Goal: Transaction & Acquisition: Book appointment/travel/reservation

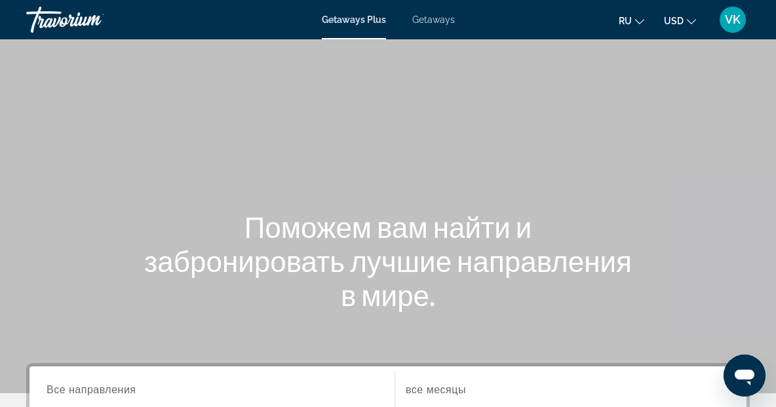
click at [436, 17] on span "Getaways" at bounding box center [434, 19] width 43 height 10
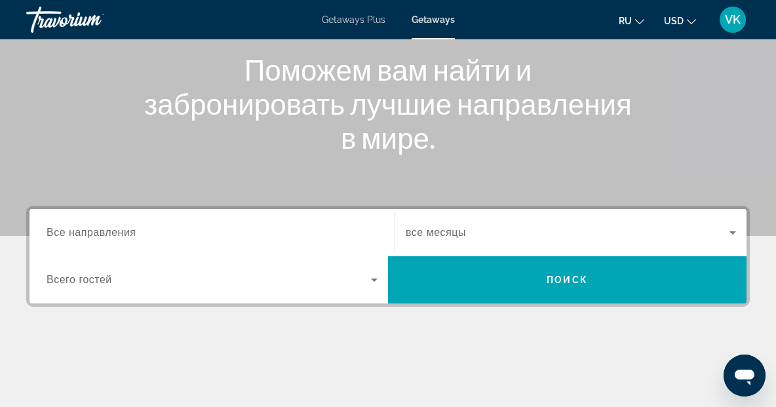
scroll to position [152, 0]
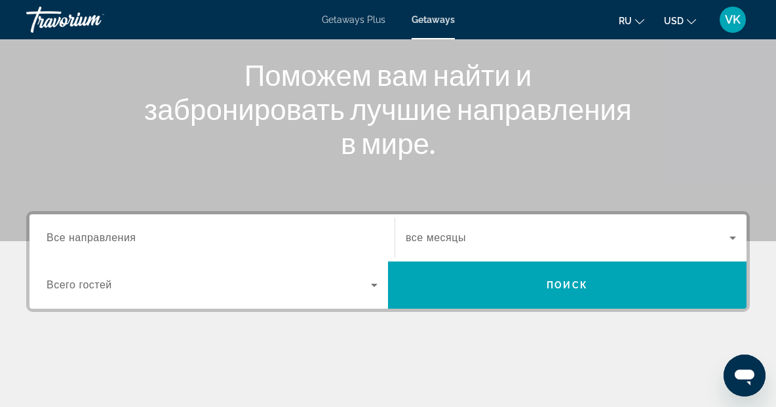
click at [94, 238] on span "Все направления" at bounding box center [92, 237] width 90 height 11
click at [94, 238] on input "Destination Все направления" at bounding box center [212, 239] width 331 height 16
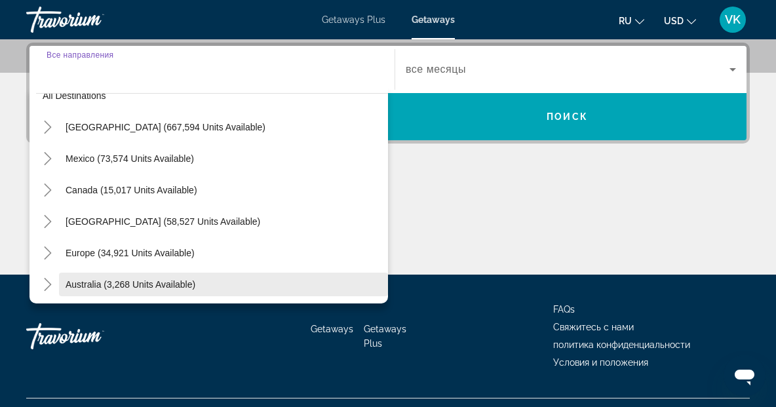
scroll to position [18, 0]
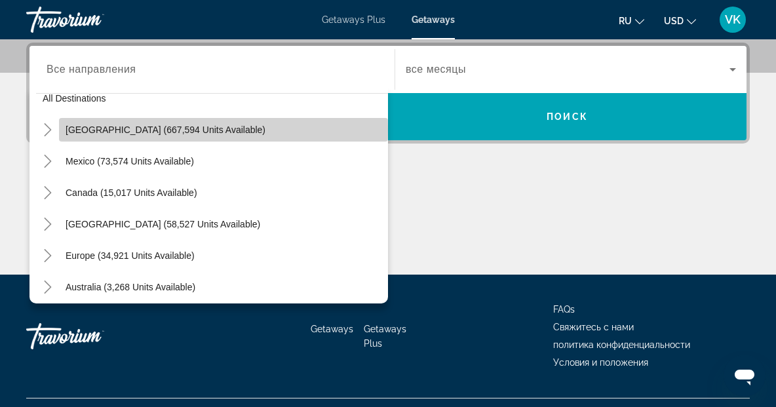
click at [108, 131] on span "[GEOGRAPHIC_DATA] (667,594 units available)" at bounding box center [166, 130] width 200 height 10
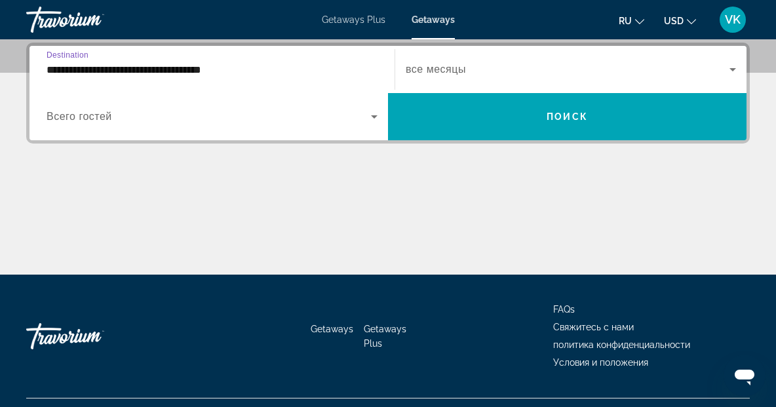
click at [142, 71] on input "**********" at bounding box center [212, 70] width 331 height 16
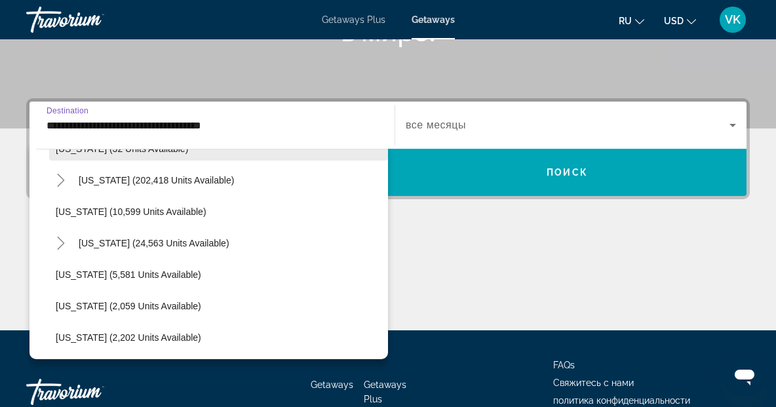
scroll to position [245, 0]
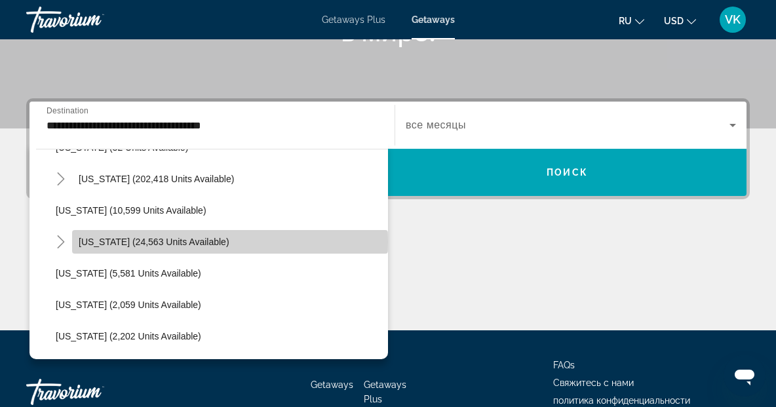
click at [121, 242] on span "[US_STATE] (24,563 units available)" at bounding box center [154, 242] width 151 height 10
type input "**********"
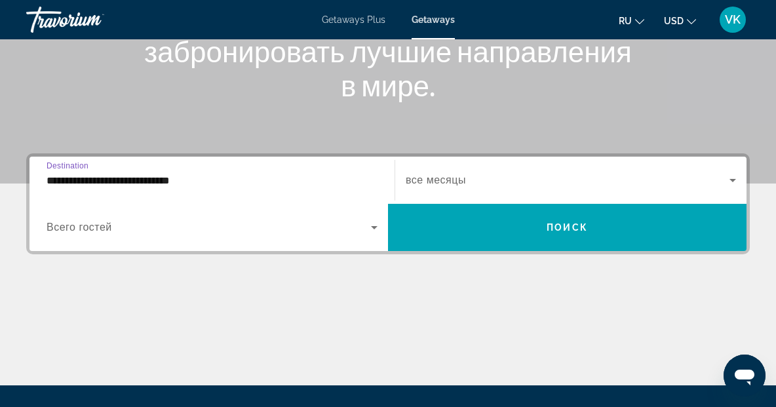
scroll to position [191, 0]
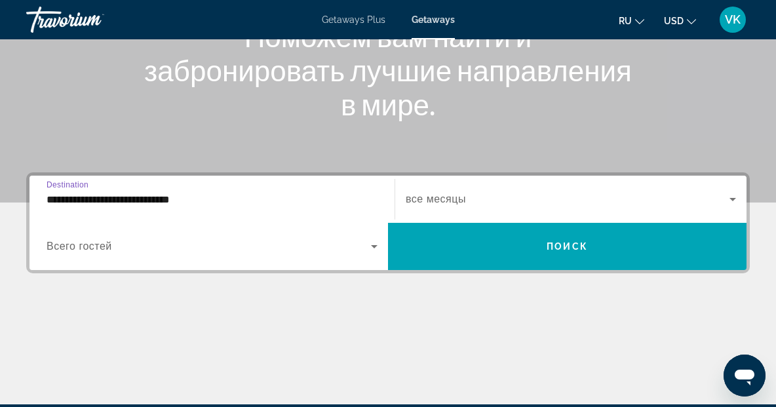
click at [458, 198] on span "все месяцы" at bounding box center [436, 198] width 60 height 11
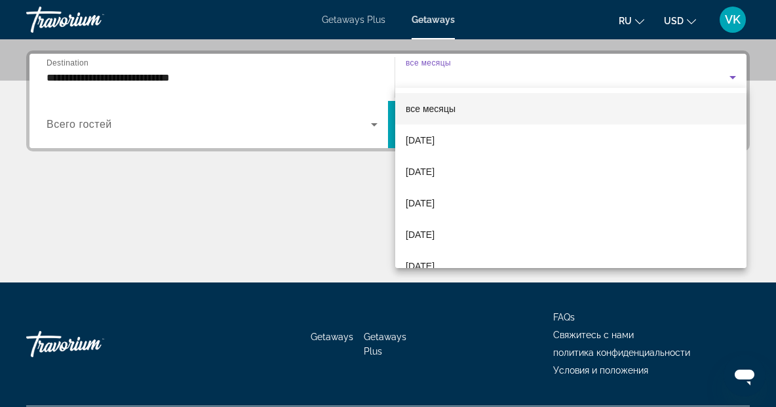
scroll to position [321, 0]
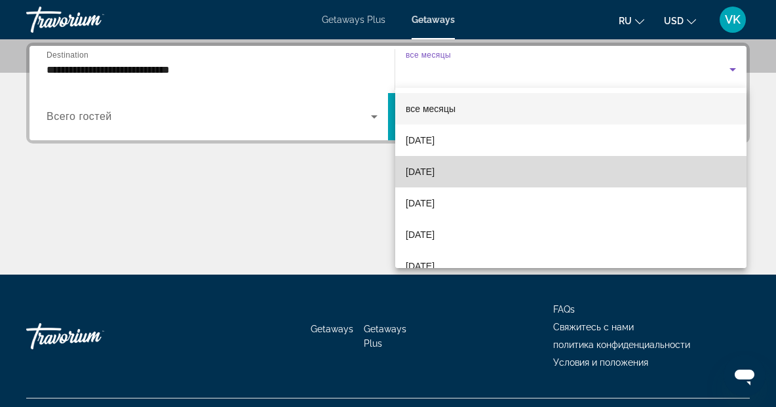
click at [435, 175] on span "[DATE]" at bounding box center [420, 172] width 29 height 16
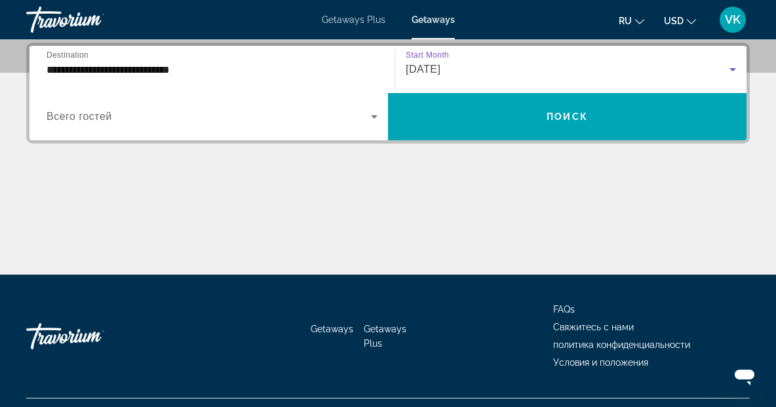
click at [94, 111] on span "Всего гостей" at bounding box center [80, 116] width 66 height 11
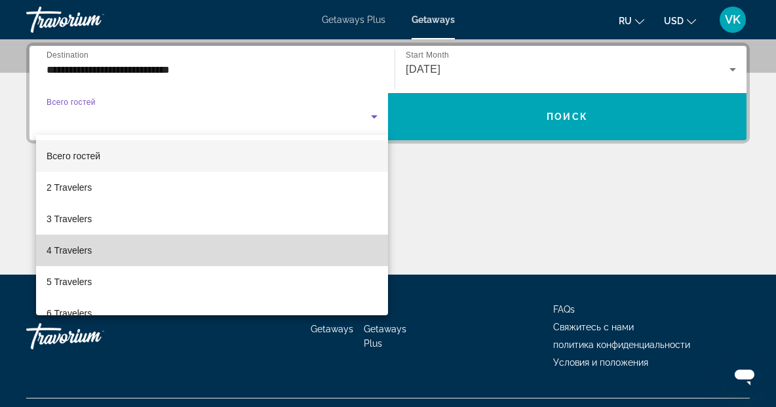
click at [71, 251] on span "4 Travelers" at bounding box center [69, 251] width 45 height 16
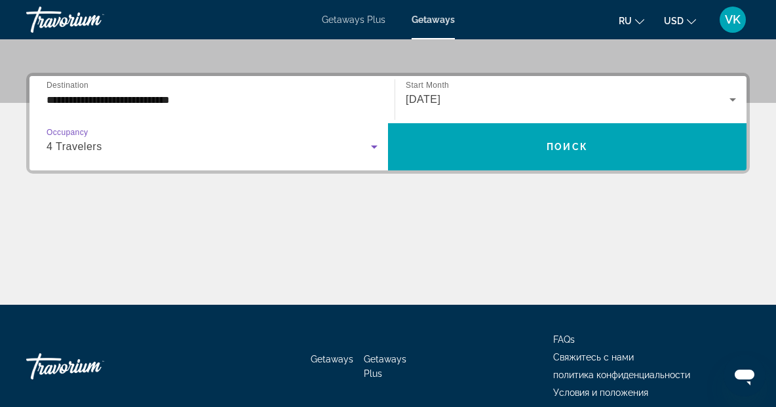
scroll to position [290, 0]
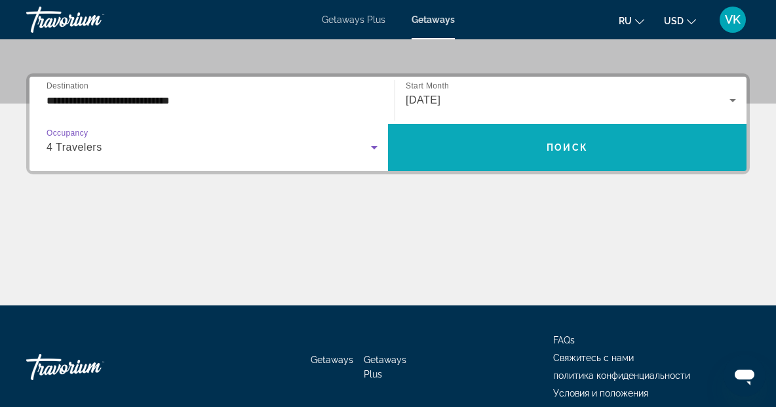
click at [494, 151] on span "Search widget" at bounding box center [567, 147] width 359 height 31
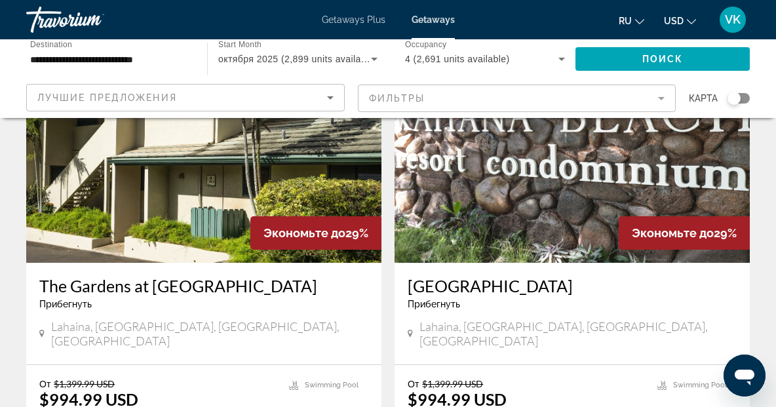
scroll to position [2521, 0]
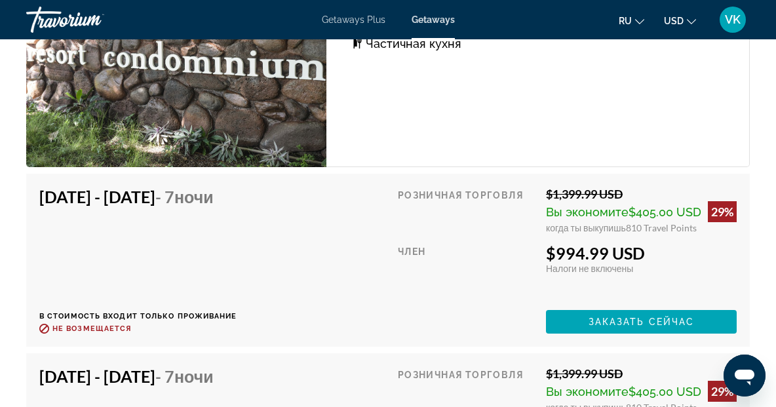
scroll to position [2718, 0]
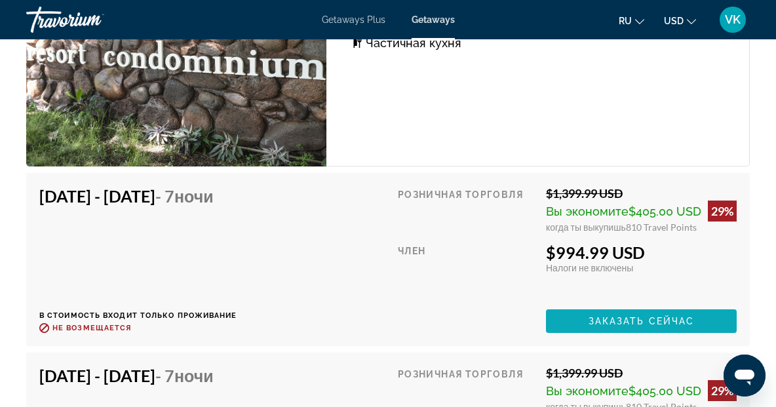
click at [611, 316] on span "Заказать сейчас" at bounding box center [642, 321] width 106 height 10
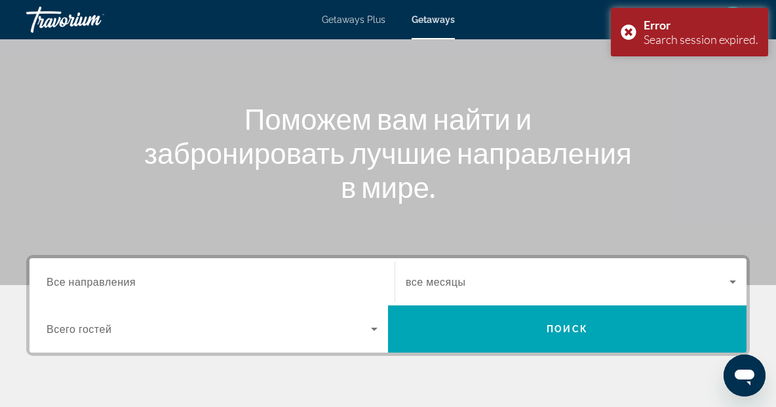
scroll to position [106, 0]
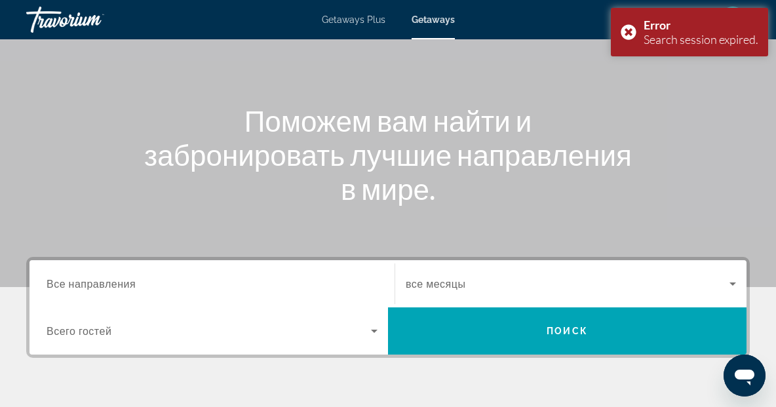
click at [125, 287] on span "Все направления" at bounding box center [91, 283] width 89 height 12
click at [125, 287] on input "Destination Все направления" at bounding box center [212, 285] width 331 height 16
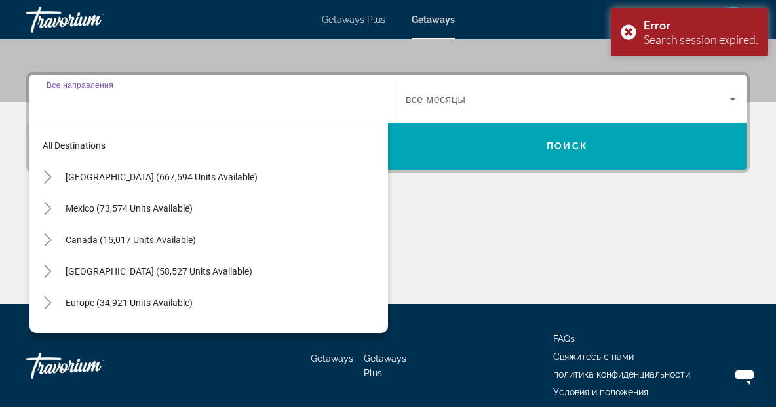
scroll to position [321, 0]
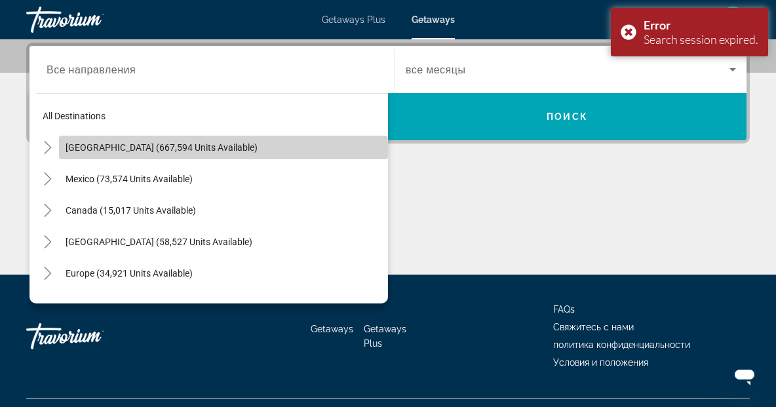
click at [115, 148] on span "[GEOGRAPHIC_DATA] (667,594 units available)" at bounding box center [162, 147] width 192 height 10
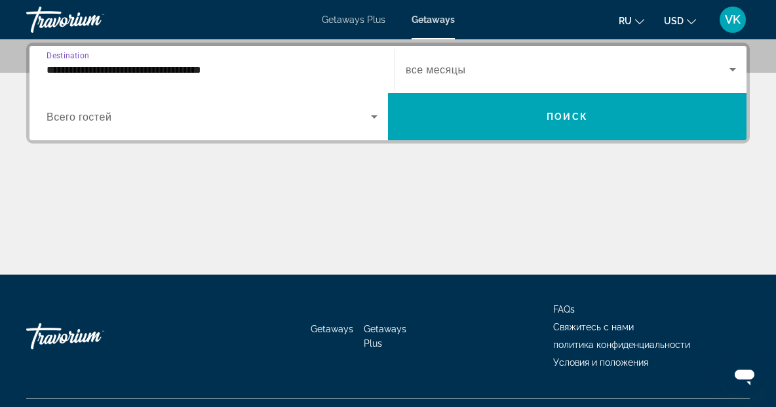
click at [121, 64] on input "**********" at bounding box center [212, 70] width 331 height 16
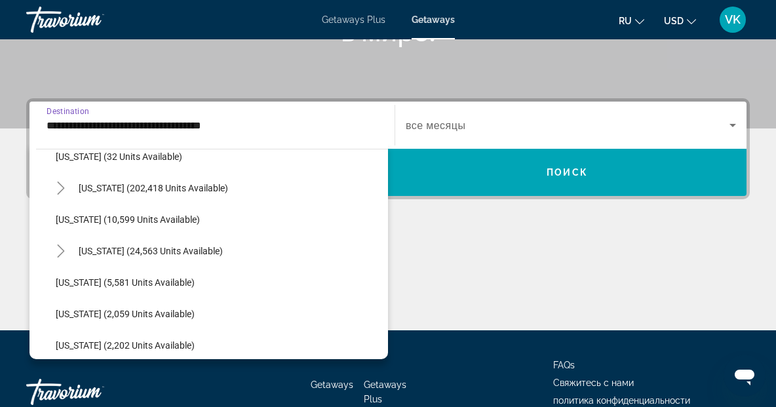
scroll to position [237, 0]
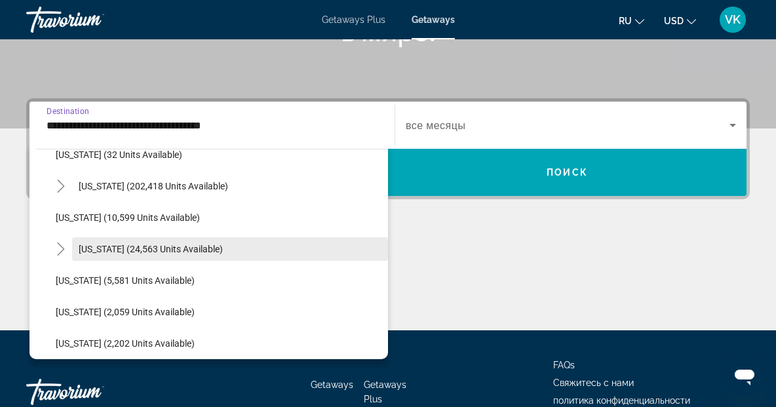
click at [148, 251] on span "[US_STATE] (24,563 units available)" at bounding box center [151, 249] width 144 height 10
type input "**********"
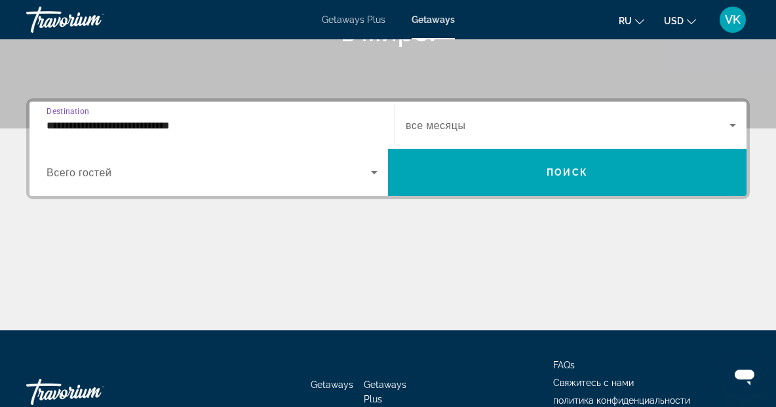
scroll to position [321, 0]
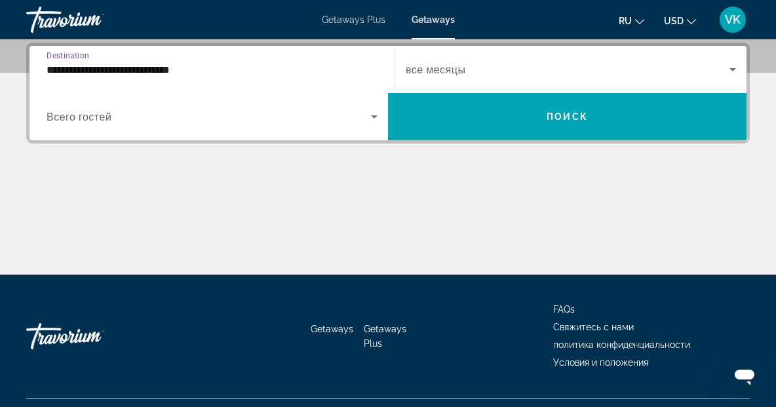
click at [111, 117] on span "Всего гостей" at bounding box center [79, 117] width 65 height 12
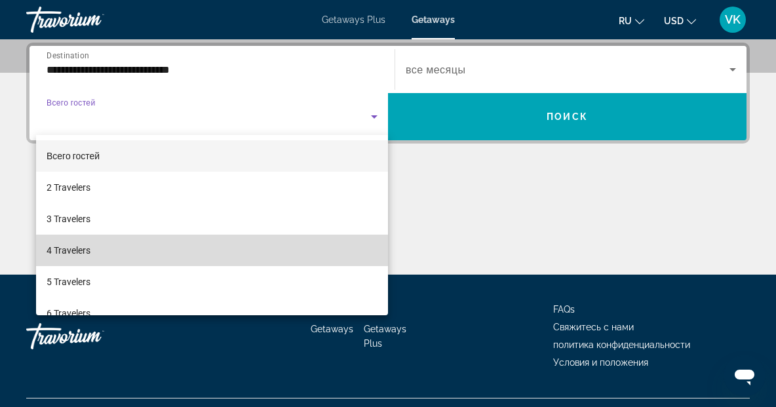
click at [70, 254] on span "4 Travelers" at bounding box center [69, 251] width 44 height 16
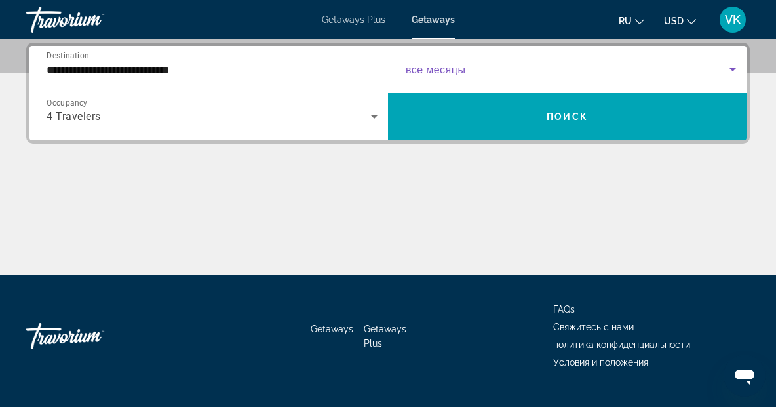
click at [489, 73] on span "Search widget" at bounding box center [568, 70] width 324 height 16
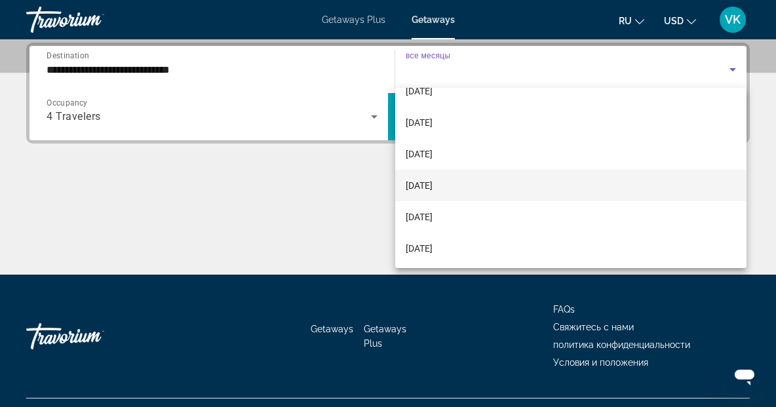
scroll to position [56, 0]
click at [431, 178] on span "[DATE]" at bounding box center [419, 179] width 27 height 16
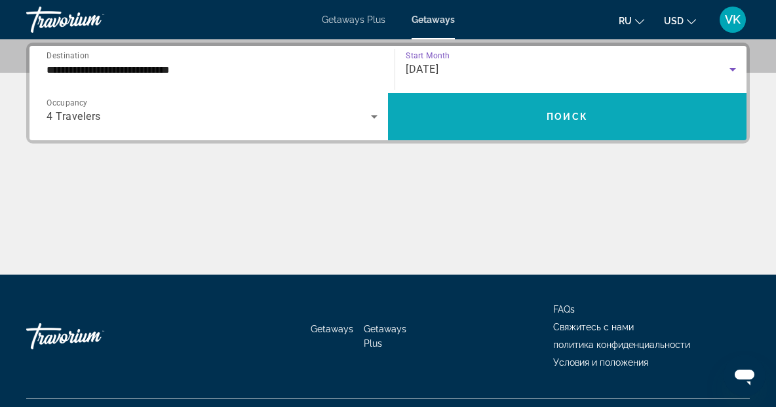
click at [520, 125] on span "Search widget" at bounding box center [567, 116] width 359 height 31
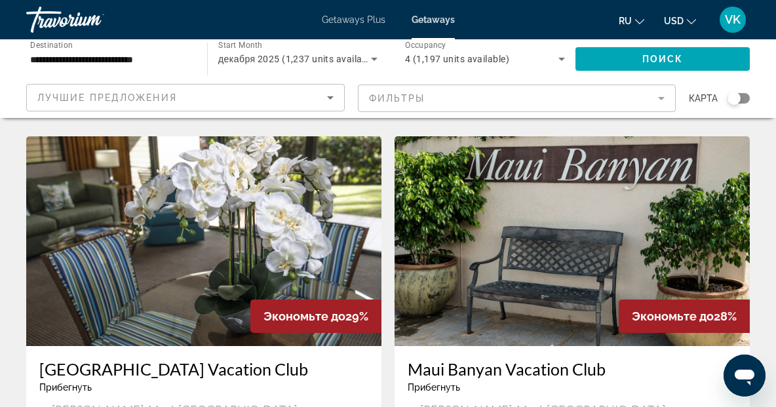
scroll to position [1986, 0]
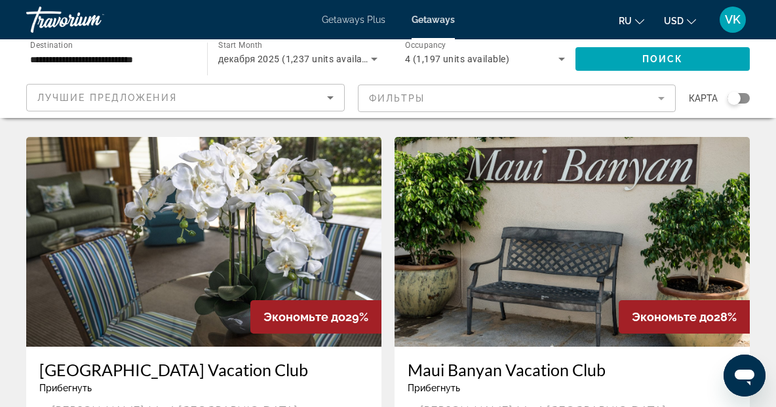
click at [473, 360] on h3 "Maui Banyan Vacation Club" at bounding box center [572, 370] width 329 height 20
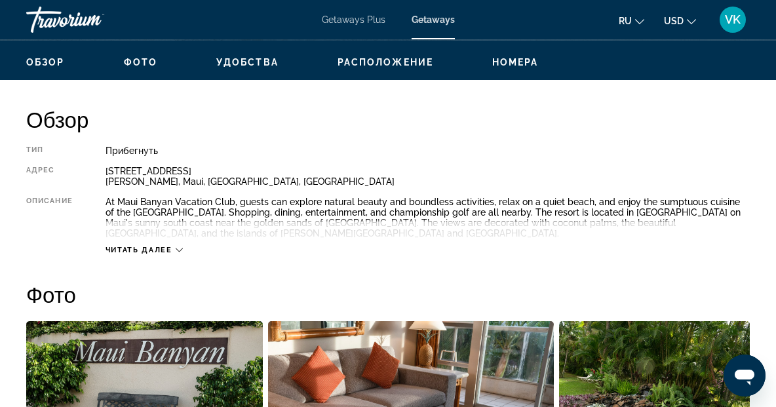
scroll to position [599, 0]
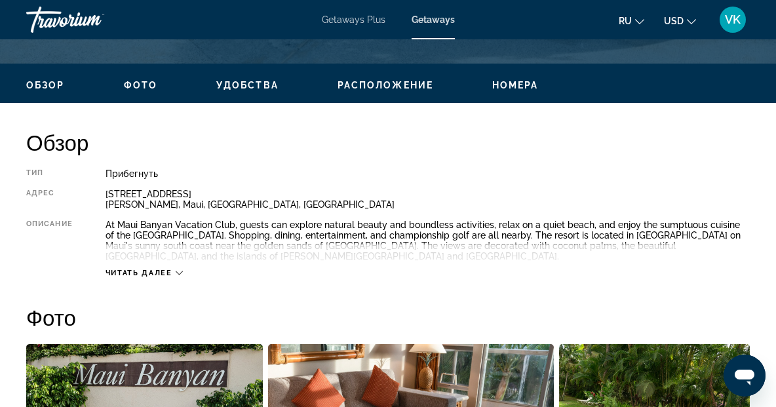
click at [179, 272] on icon "Main content" at bounding box center [179, 273] width 7 height 7
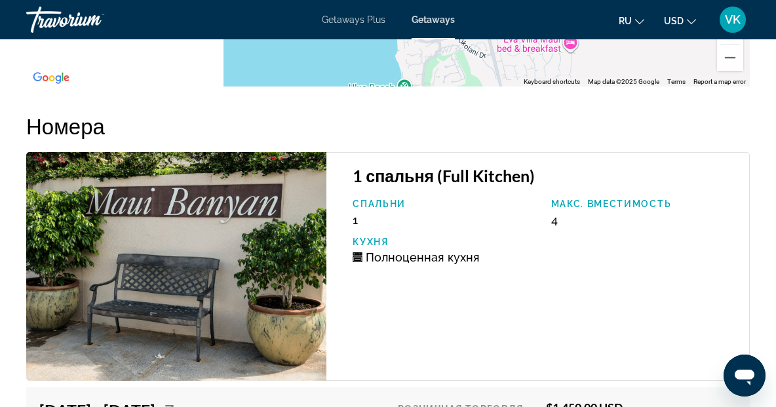
scroll to position [2461, 0]
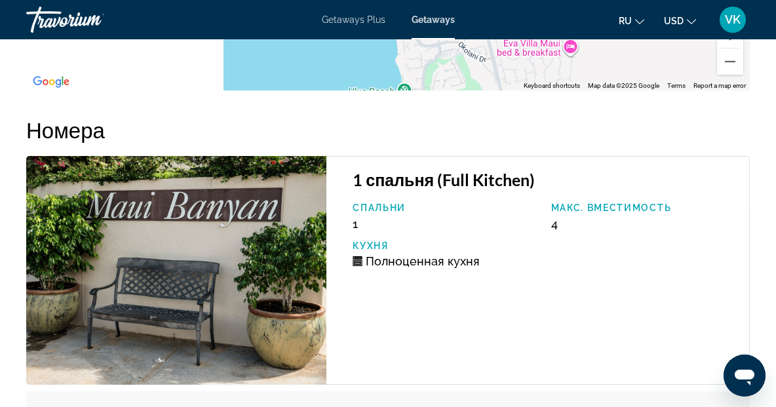
click at [220, 188] on img "Main content" at bounding box center [176, 270] width 300 height 229
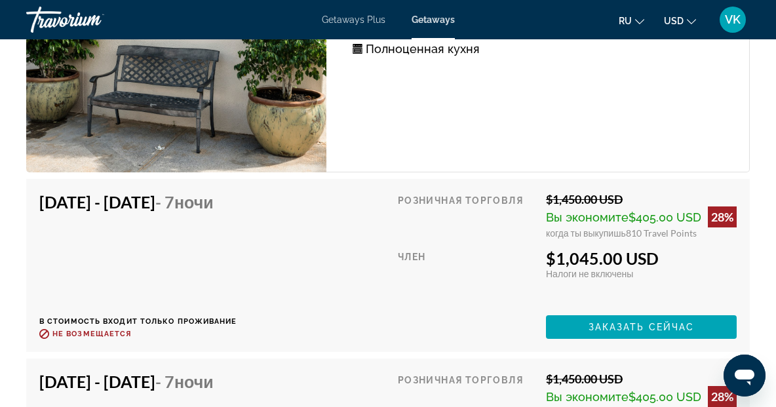
scroll to position [2703, 0]
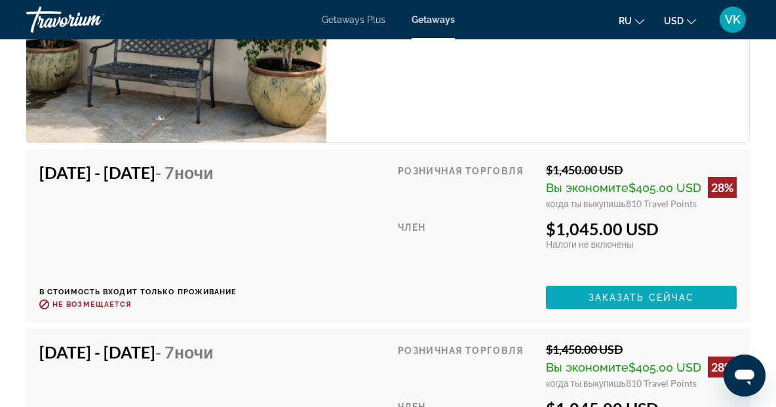
click at [612, 300] on span "Заказать сейчас" at bounding box center [642, 297] width 106 height 10
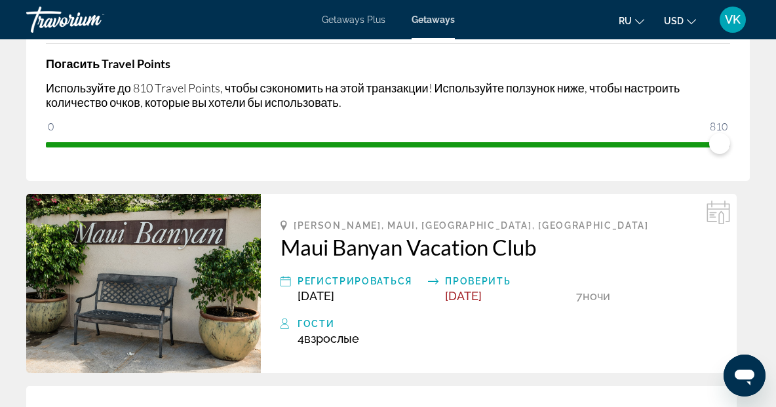
scroll to position [233, 0]
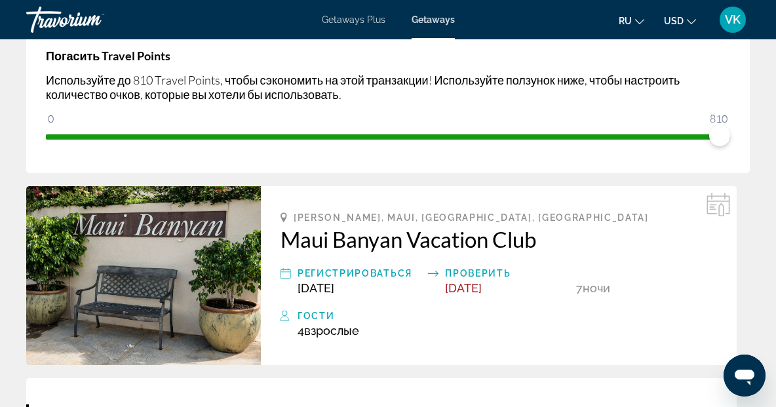
click at [167, 287] on img "Main content" at bounding box center [143, 275] width 235 height 179
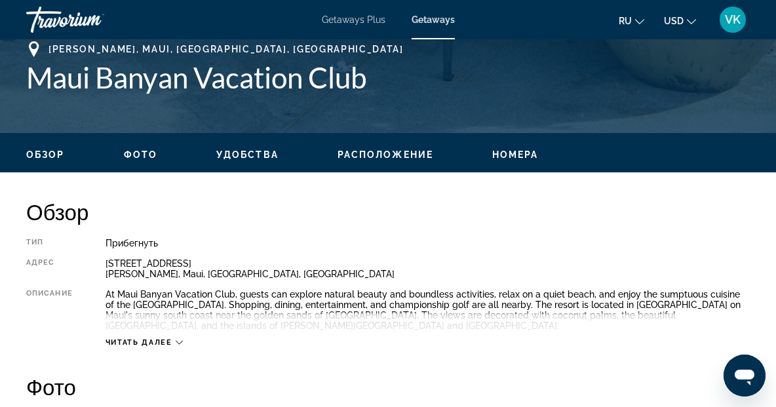
scroll to position [531, 0]
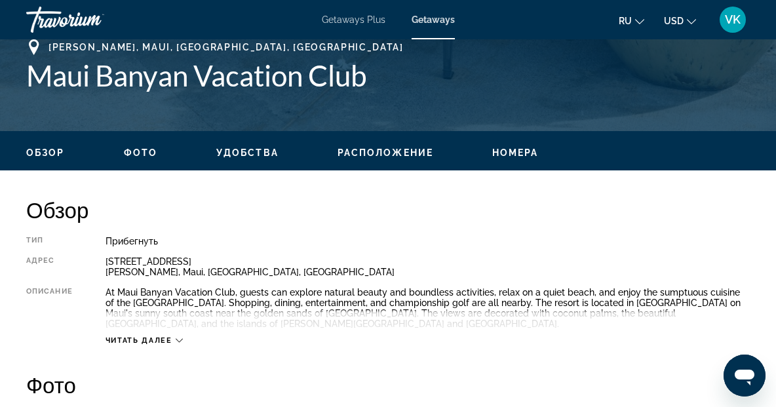
click at [144, 148] on span "Фото" at bounding box center [140, 153] width 33 height 10
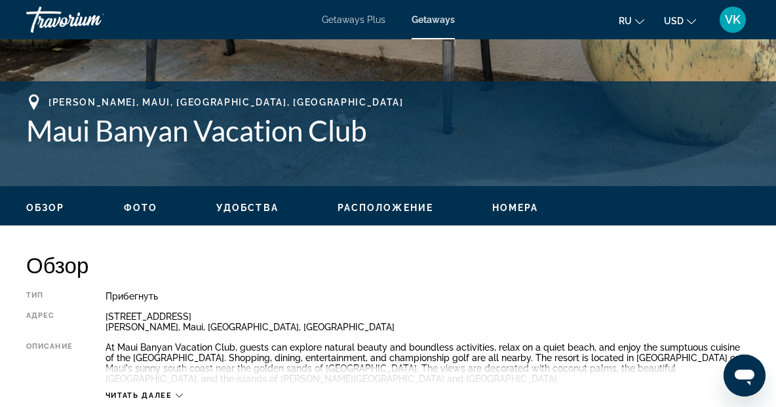
scroll to position [473, 0]
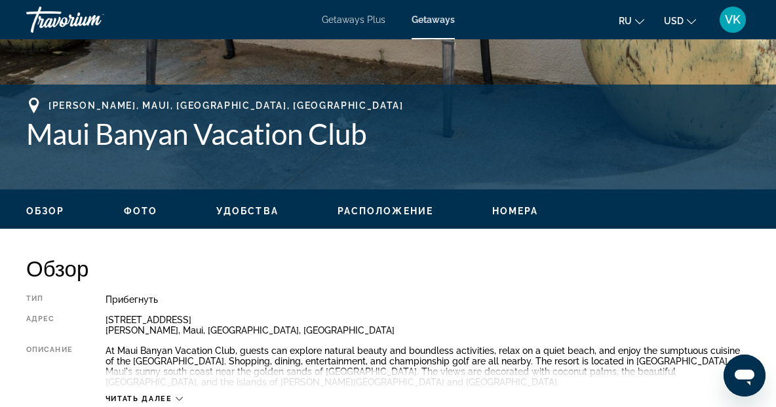
click at [39, 212] on span "Обзор" at bounding box center [45, 211] width 39 height 10
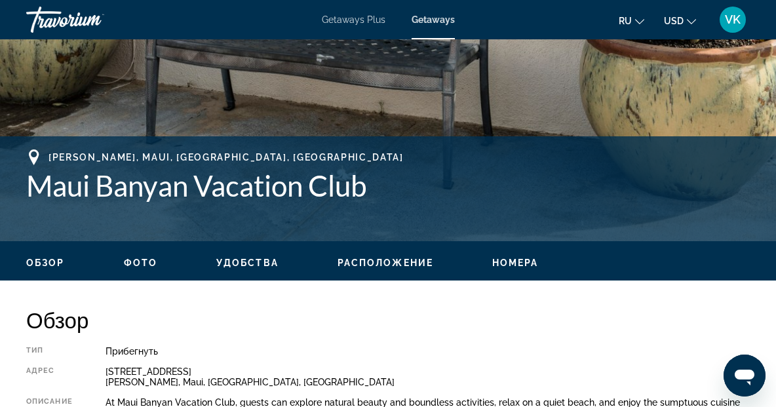
scroll to position [420, 0]
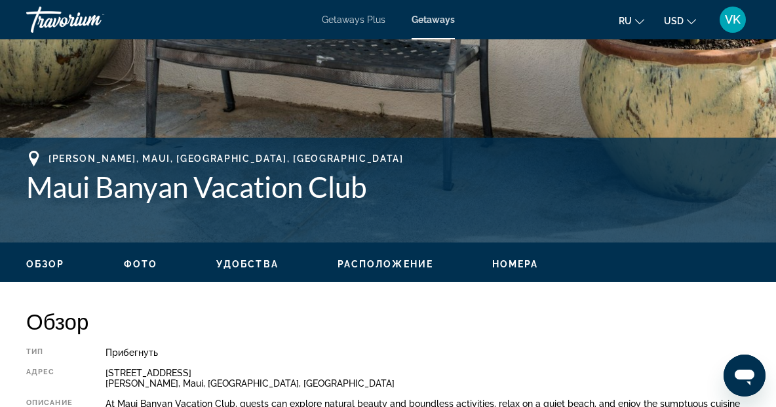
click at [388, 264] on span "Расположение" at bounding box center [386, 264] width 96 height 10
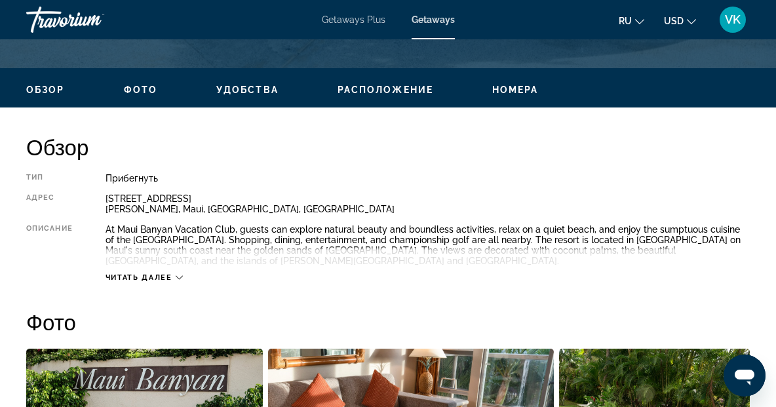
scroll to position [594, 0]
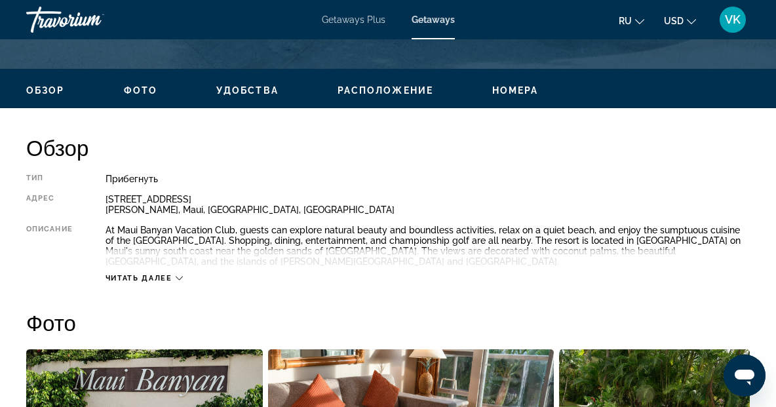
click at [510, 89] on span "Номера" at bounding box center [516, 90] width 47 height 10
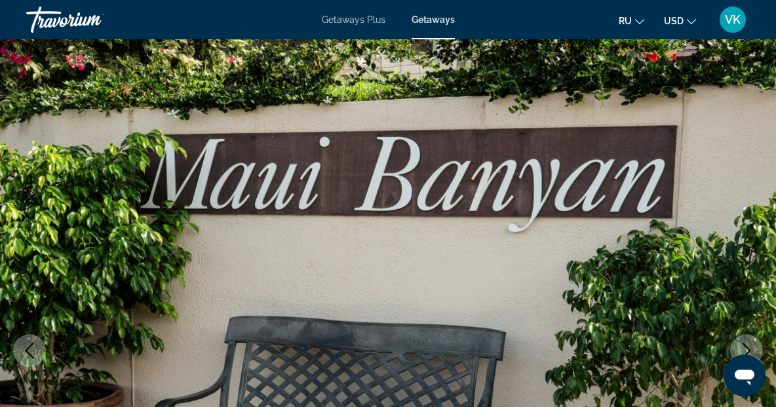
scroll to position [0, 0]
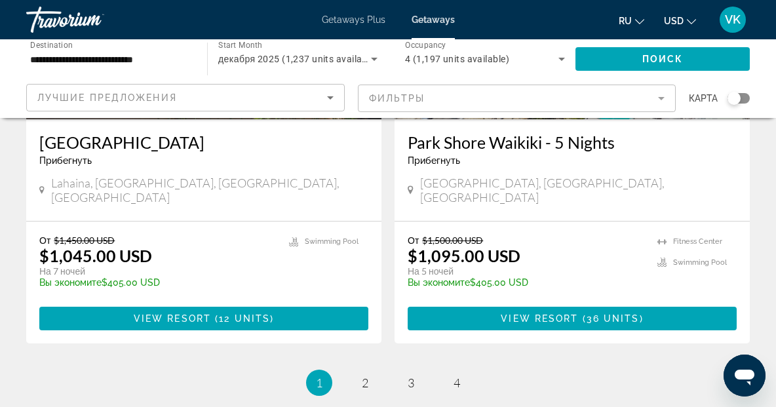
scroll to position [2675, 0]
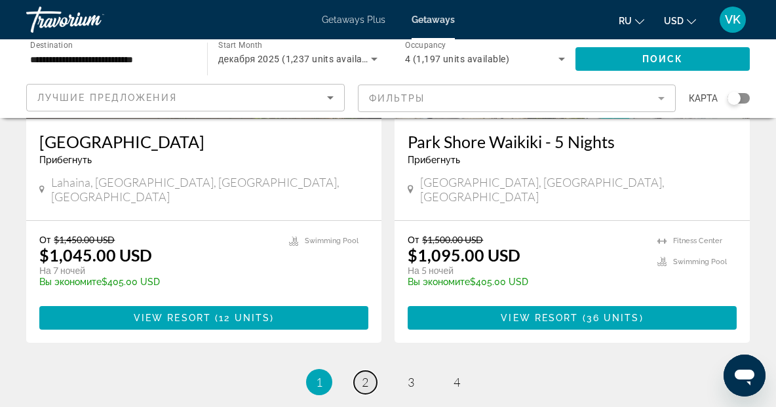
click at [372, 371] on link "page 2" at bounding box center [365, 382] width 23 height 23
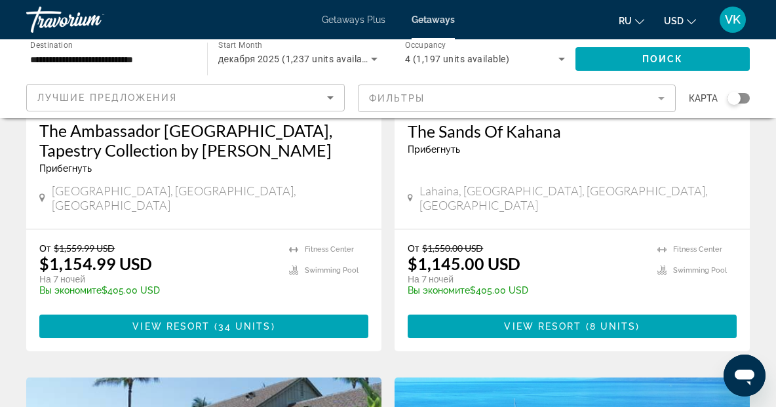
scroll to position [276, 0]
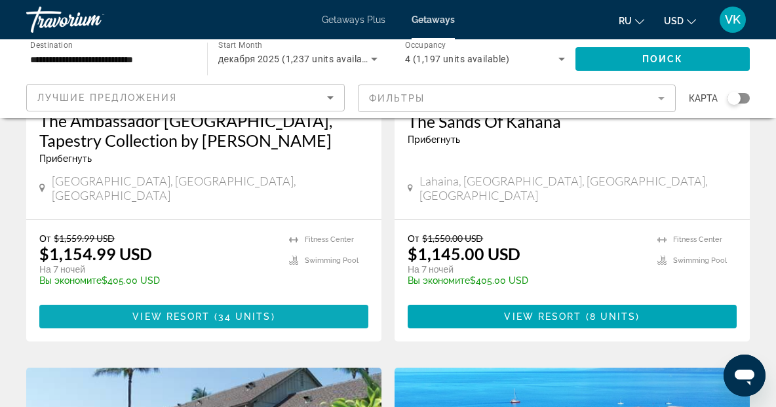
click at [166, 312] on span "View Resort" at bounding box center [170, 317] width 77 height 10
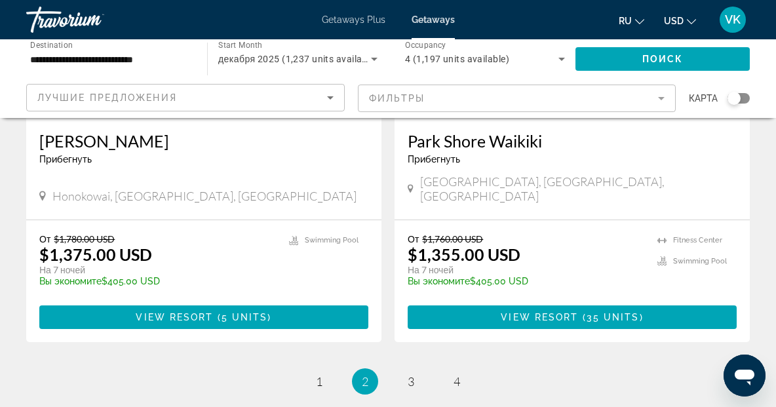
scroll to position [2630, 0]
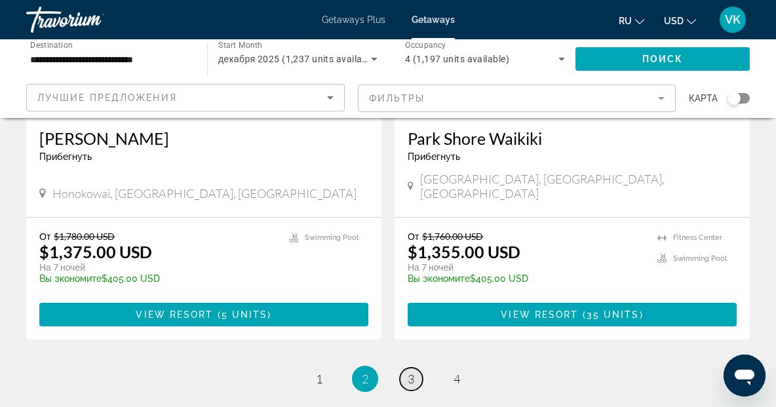
click at [412, 372] on span "3" at bounding box center [411, 379] width 7 height 14
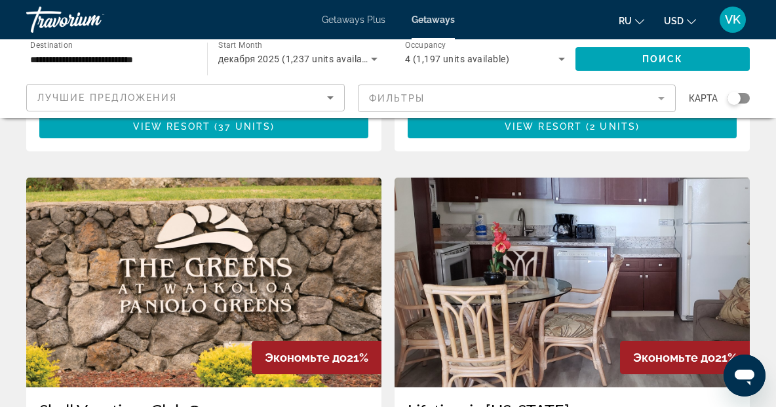
scroll to position [461, 0]
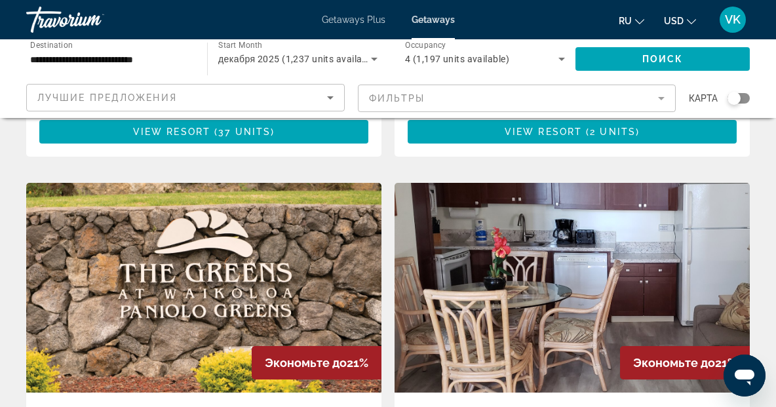
click at [533, 261] on img "Main content" at bounding box center [572, 288] width 355 height 210
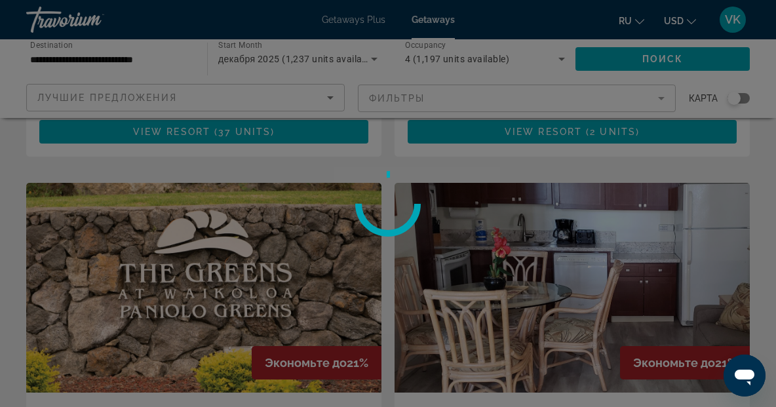
click at [533, 261] on div at bounding box center [388, 203] width 776 height 407
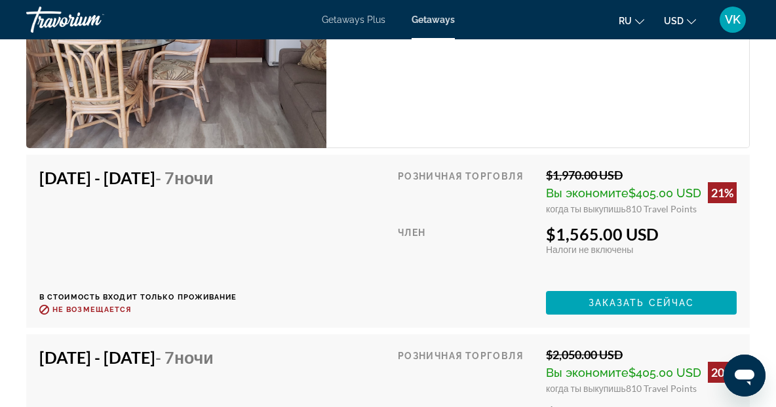
scroll to position [2504, 0]
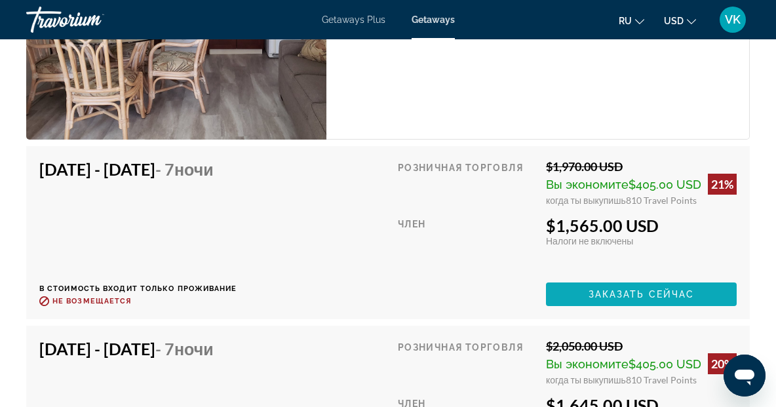
click at [619, 310] on span "Main content" at bounding box center [641, 294] width 191 height 31
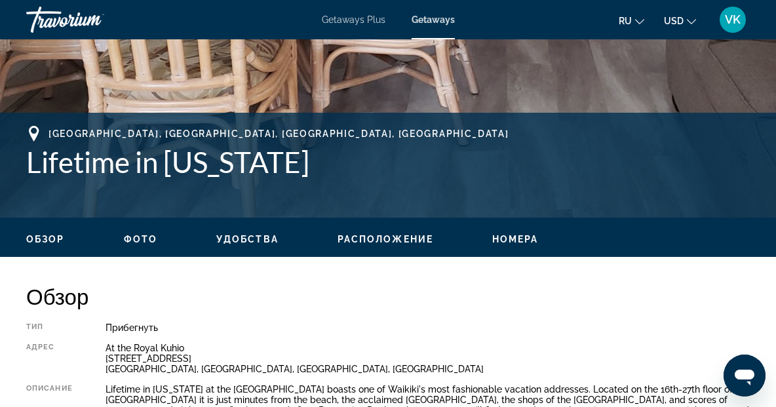
scroll to position [446, 0]
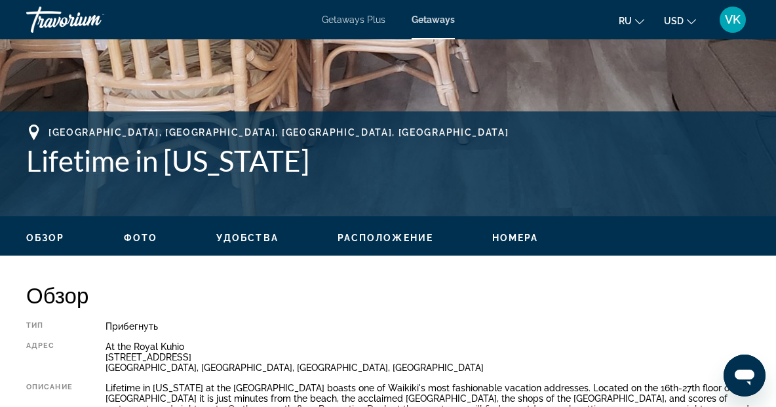
click at [146, 242] on span "Фото" at bounding box center [140, 238] width 33 height 10
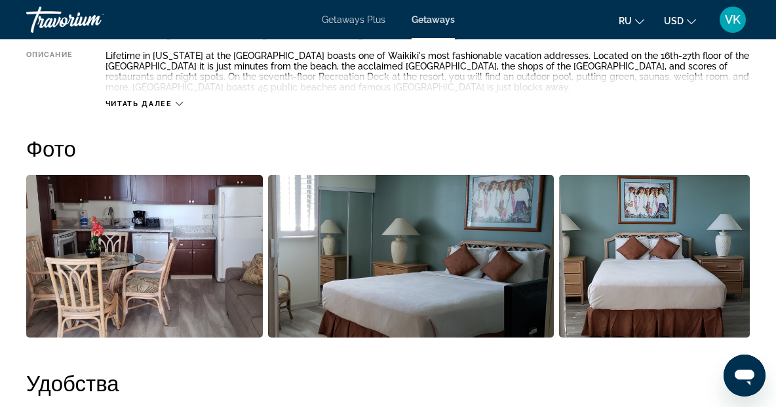
scroll to position [835, 0]
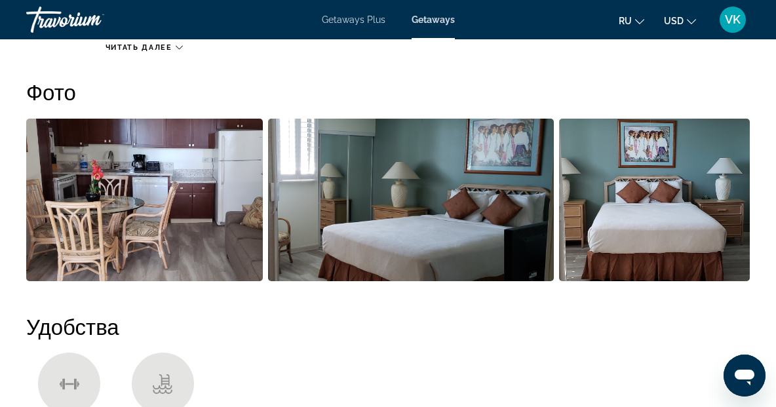
click at [436, 209] on img "Open full-screen image slider" at bounding box center [411, 200] width 286 height 163
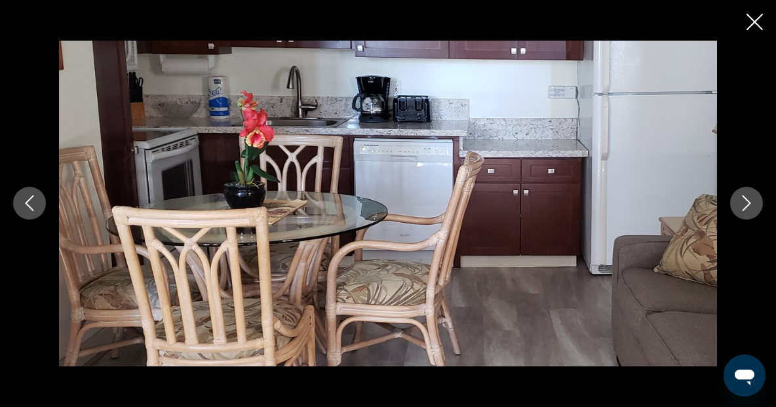
scroll to position [1555, 0]
click at [744, 204] on icon "Next image" at bounding box center [747, 203] width 16 height 16
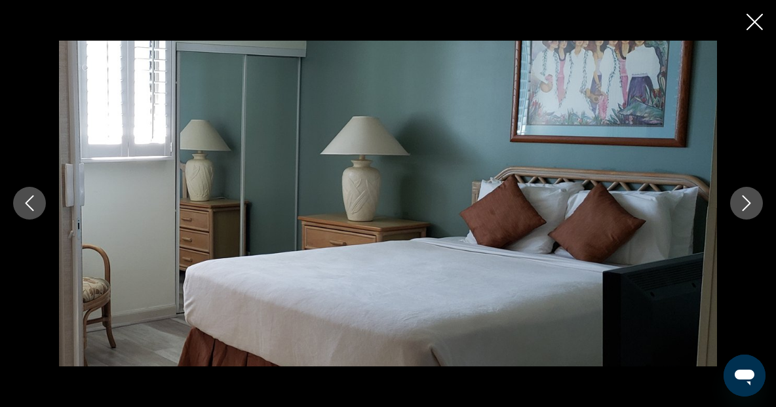
click at [744, 204] on icon "Next image" at bounding box center [747, 203] width 16 height 16
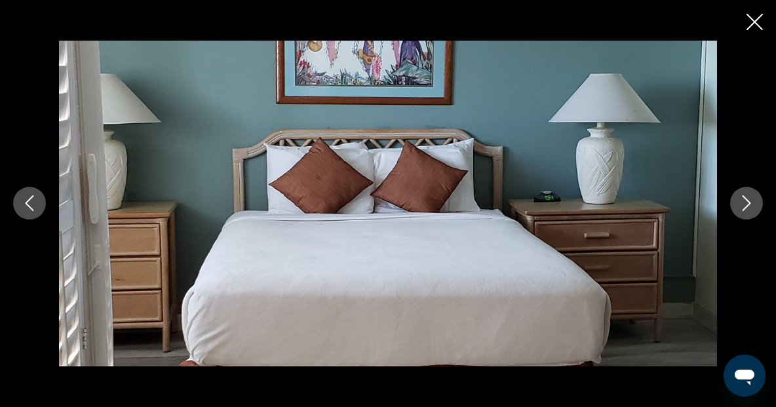
click at [744, 204] on icon "Next image" at bounding box center [747, 203] width 16 height 16
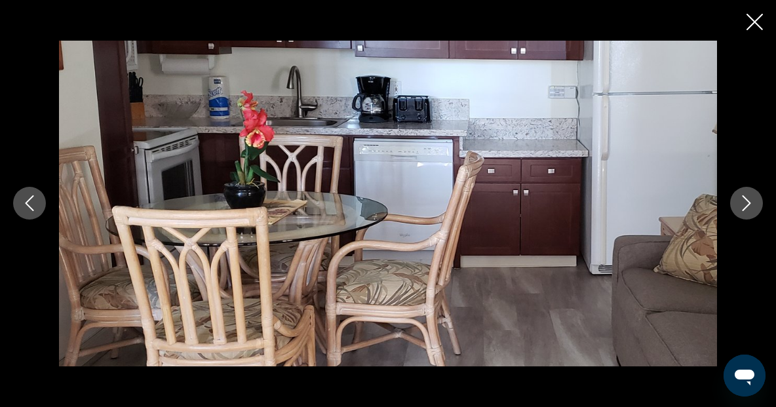
click at [744, 204] on icon "Next image" at bounding box center [747, 203] width 16 height 16
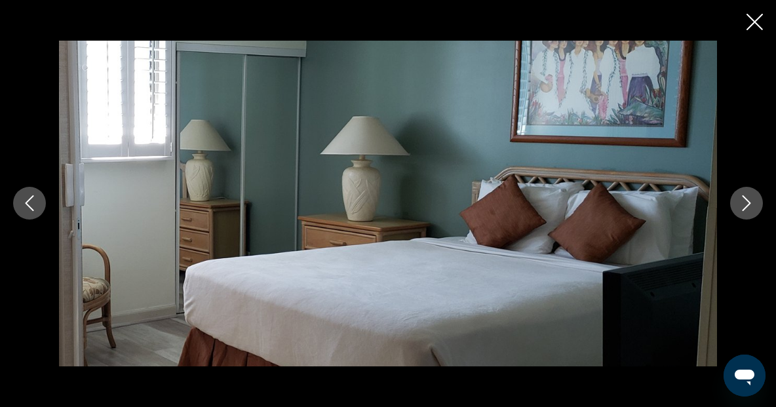
click at [757, 24] on icon "Close slideshow" at bounding box center [755, 22] width 16 height 16
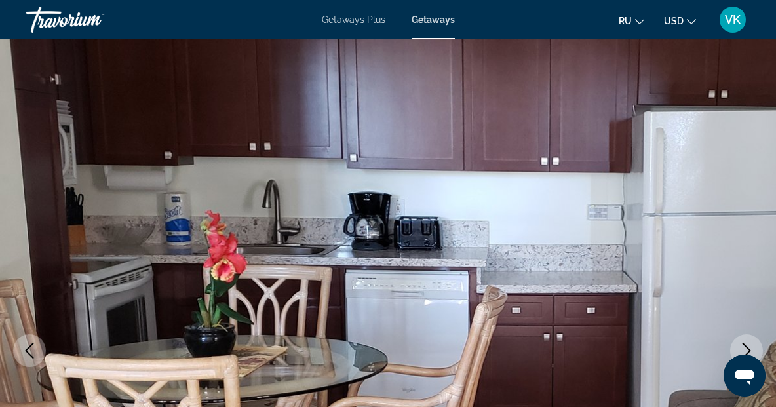
scroll to position [0, 0]
click at [369, 23] on span "Getaways Plus" at bounding box center [354, 19] width 64 height 10
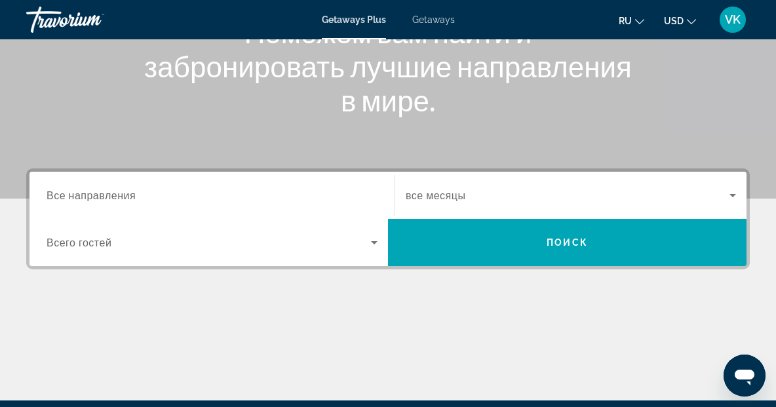
scroll to position [193, 0]
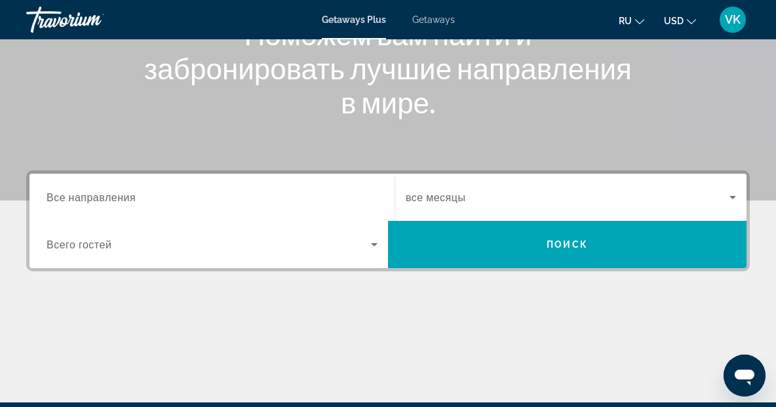
click at [127, 199] on span "Все направления" at bounding box center [91, 197] width 89 height 12
click at [127, 199] on input "Destination Все направления" at bounding box center [212, 198] width 331 height 16
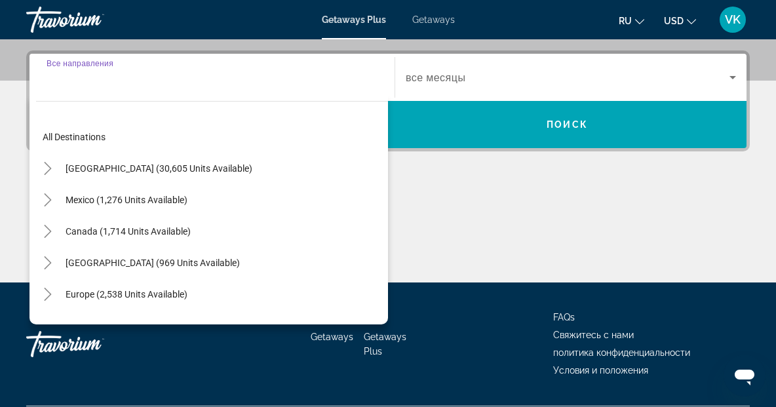
scroll to position [321, 0]
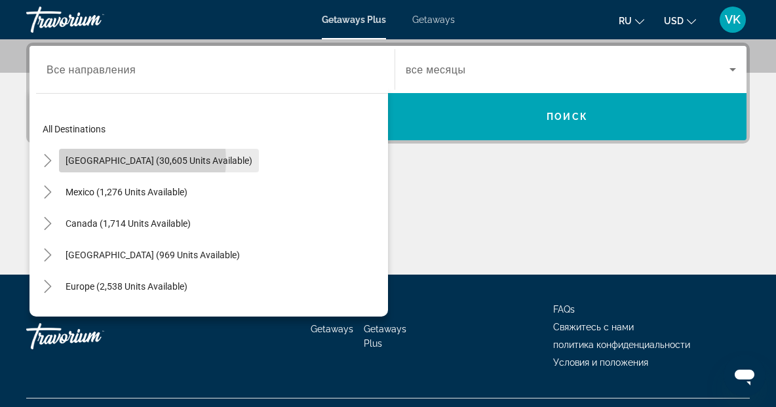
click at [129, 160] on span "[GEOGRAPHIC_DATA] (30,605 units available)" at bounding box center [159, 160] width 187 height 10
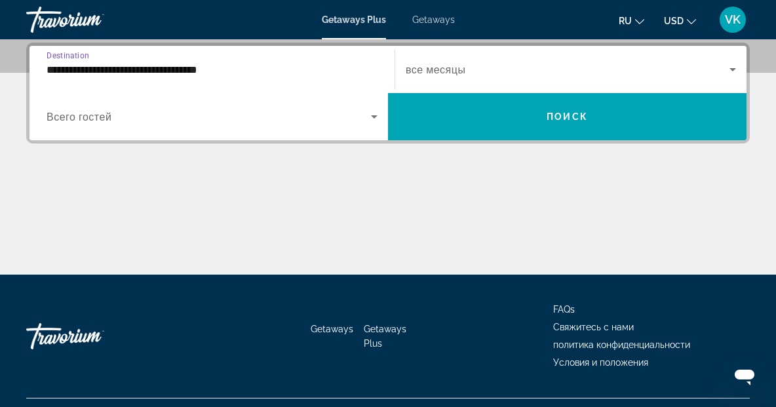
click at [114, 70] on input "**********" at bounding box center [212, 70] width 331 height 16
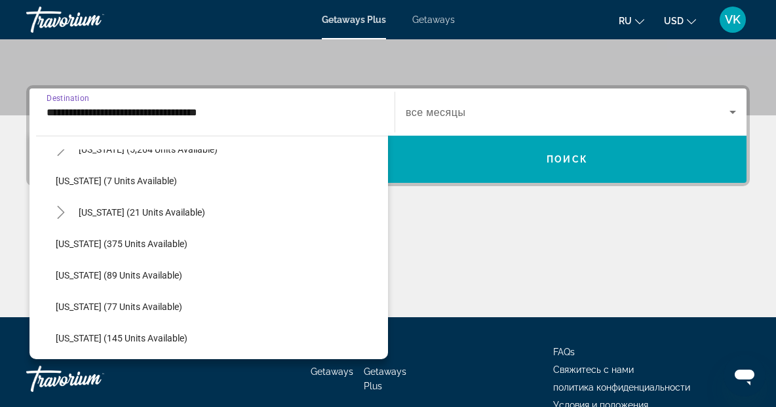
scroll to position [212, 0]
click at [162, 215] on span "[US_STATE] (21 units available)" at bounding box center [142, 212] width 127 height 10
type input "**********"
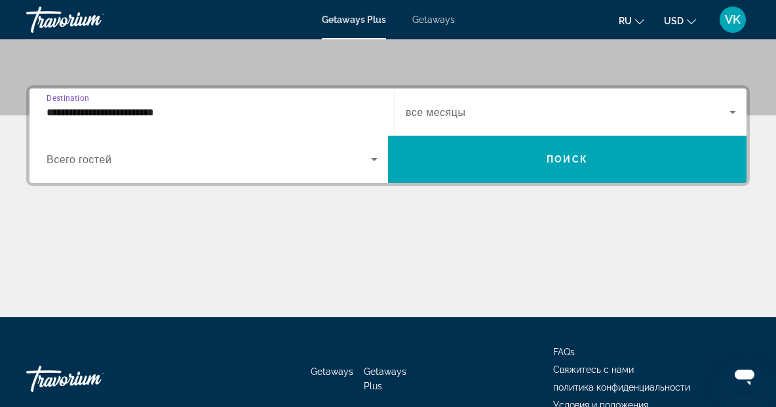
scroll to position [321, 0]
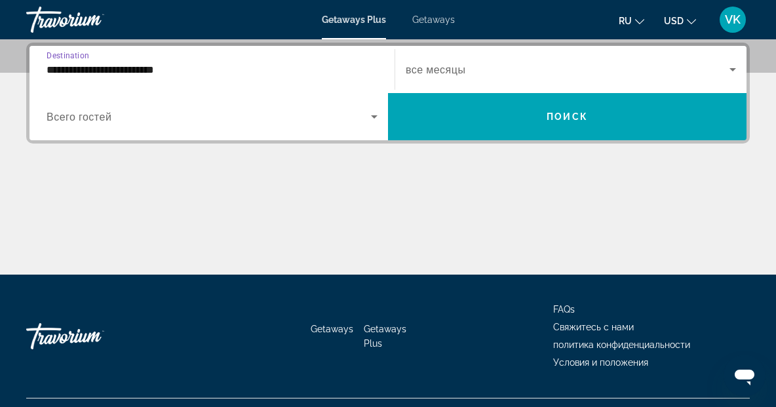
click at [116, 110] on span "Search widget" at bounding box center [209, 117] width 325 height 16
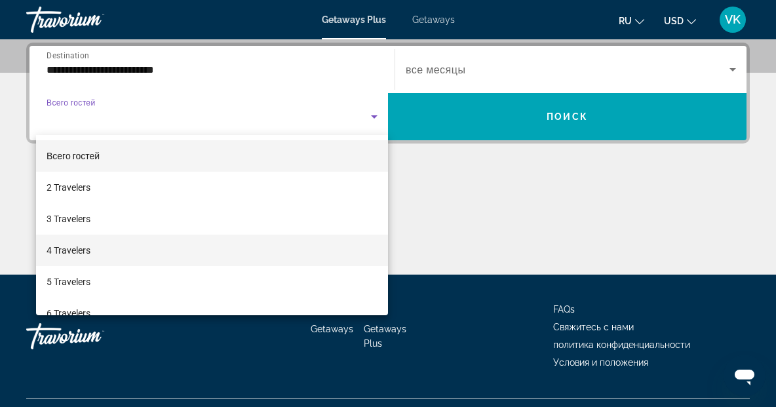
click at [67, 254] on span "4 Travelers" at bounding box center [69, 251] width 44 height 16
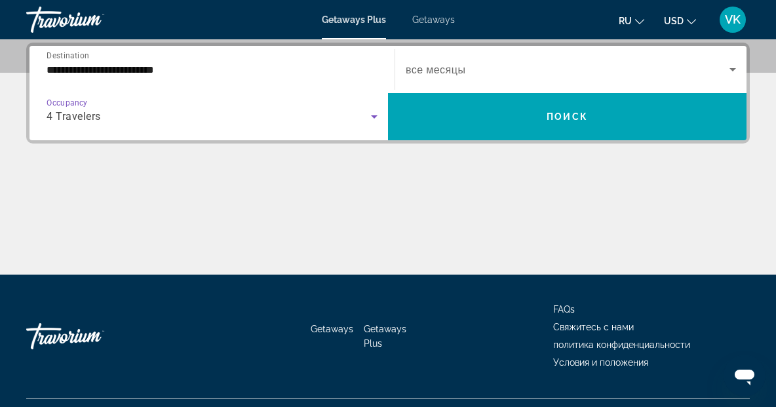
click at [451, 70] on span "все месяцы" at bounding box center [436, 70] width 60 height 12
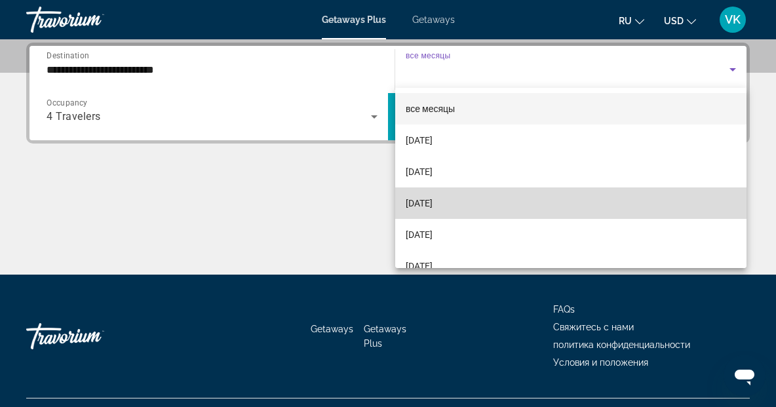
click at [429, 207] on span "[DATE]" at bounding box center [419, 203] width 27 height 16
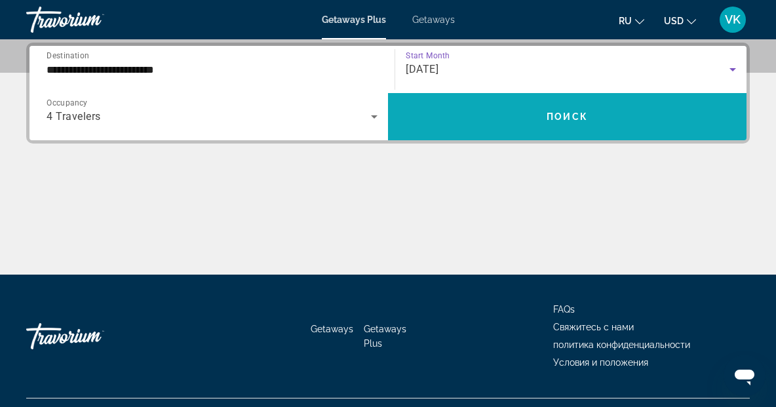
click at [559, 110] on span "Search widget" at bounding box center [567, 116] width 359 height 31
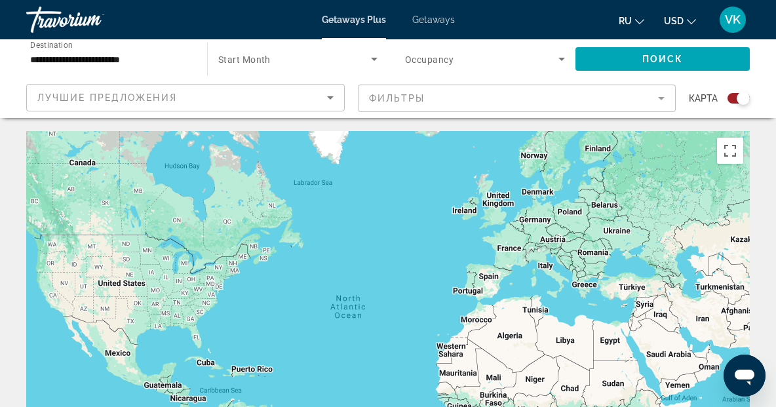
click at [263, 64] on span "Start Month" at bounding box center [244, 59] width 52 height 10
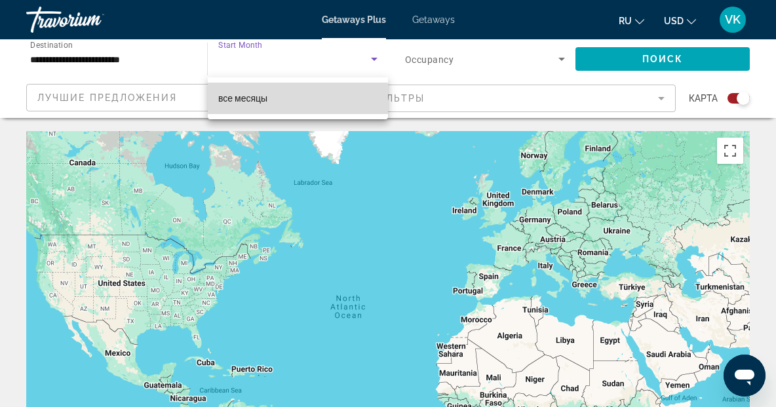
click at [244, 99] on span "все месяцы" at bounding box center [242, 98] width 49 height 10
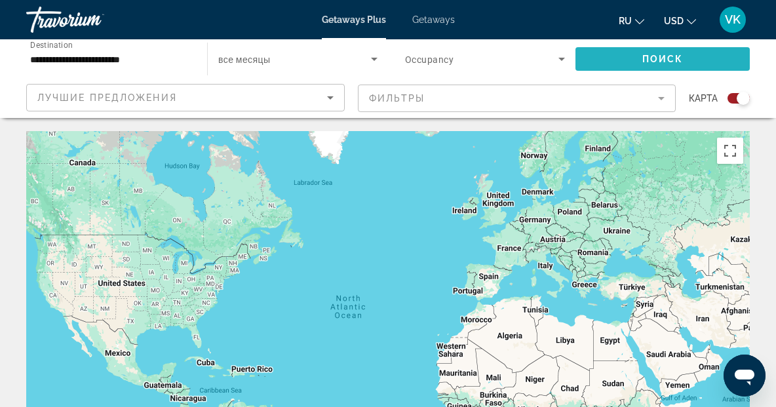
click at [645, 57] on span "Поиск" at bounding box center [663, 59] width 41 height 10
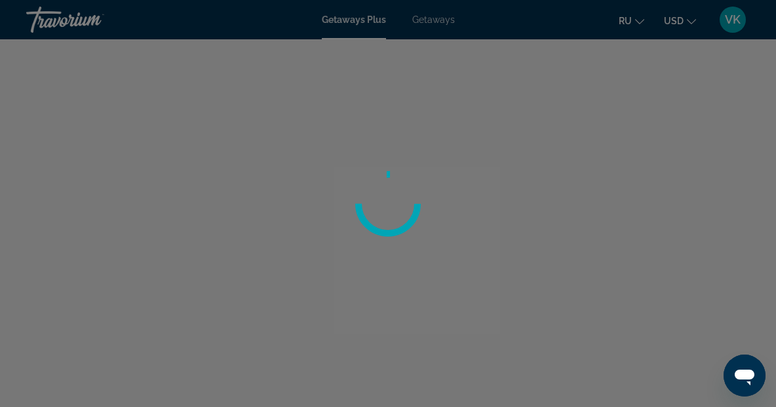
click at [737, 21] on div at bounding box center [388, 203] width 776 height 407
click at [62, 22] on div at bounding box center [388, 203] width 776 height 407
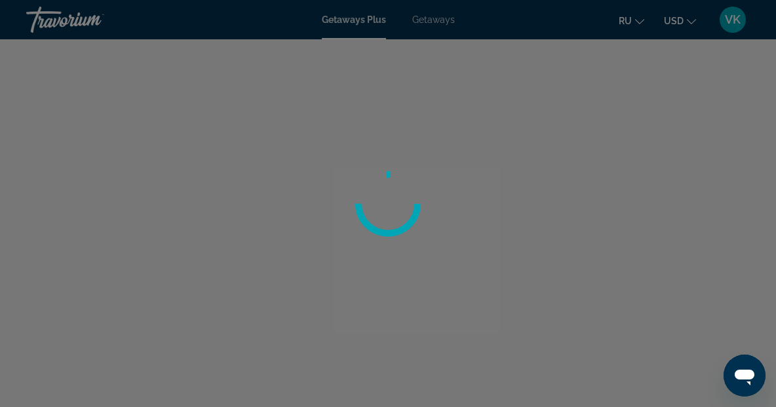
click at [62, 22] on div at bounding box center [388, 203] width 776 height 407
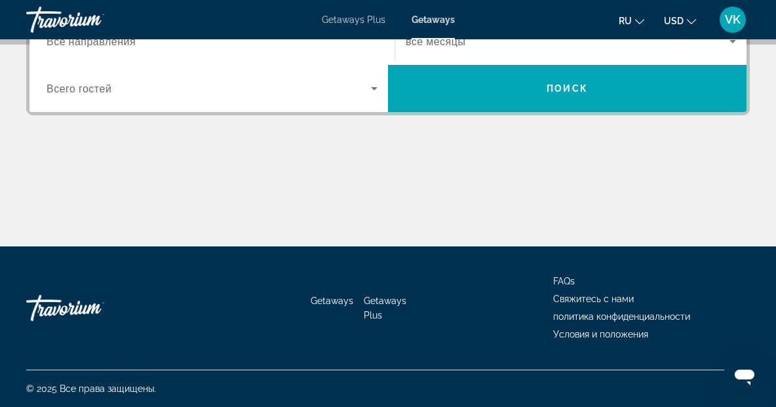
scroll to position [349, 0]
click at [62, 309] on div "Travorium" at bounding box center [91, 308] width 131 height 39
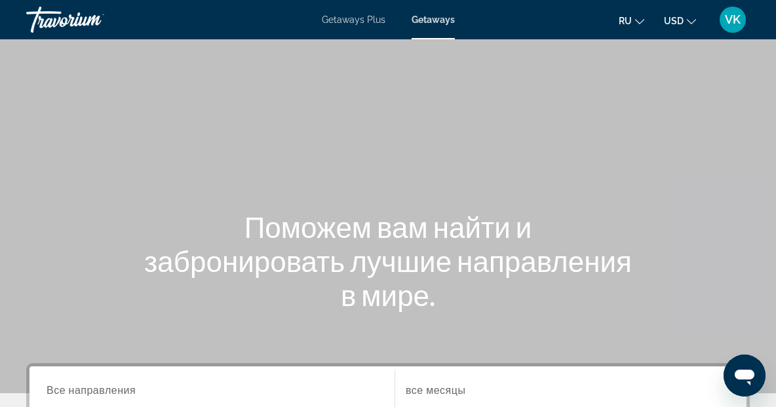
scroll to position [0, 0]
click at [735, 20] on span "VK" at bounding box center [733, 19] width 16 height 13
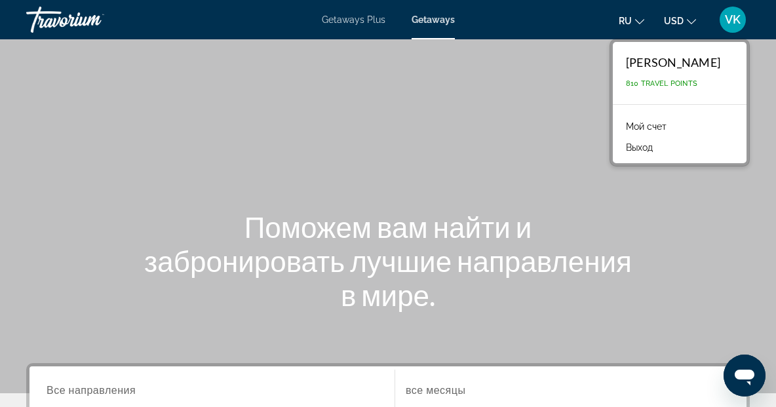
click at [652, 127] on link "Мой счет" at bounding box center [647, 126] width 54 height 17
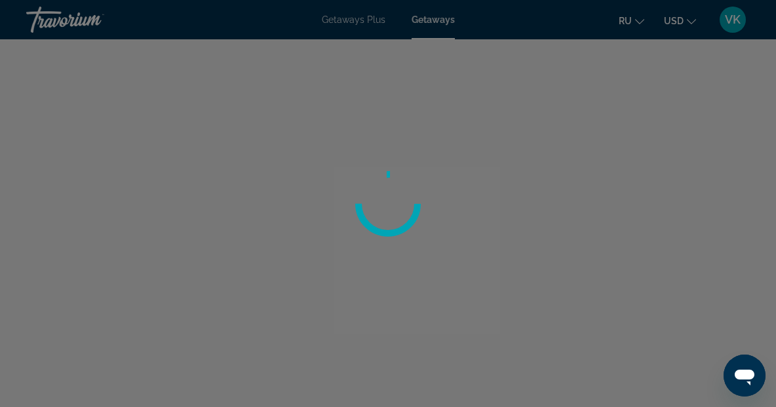
click at [444, 23] on div at bounding box center [388, 203] width 776 height 407
click at [738, 18] on div at bounding box center [388, 203] width 776 height 407
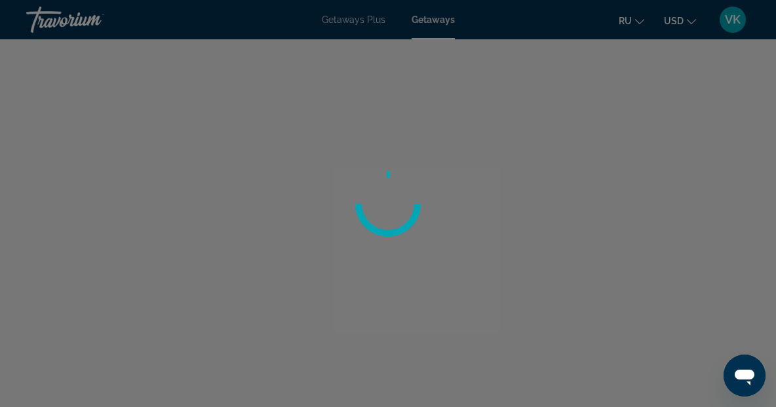
click at [740, 21] on div at bounding box center [388, 203] width 776 height 407
